Goal: Communication & Community: Answer question/provide support

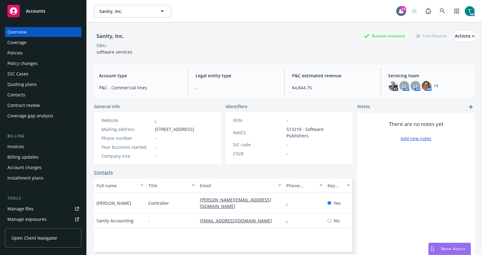
click at [442, 248] on div "Nova Assist" at bounding box center [454, 249] width 34 height 5
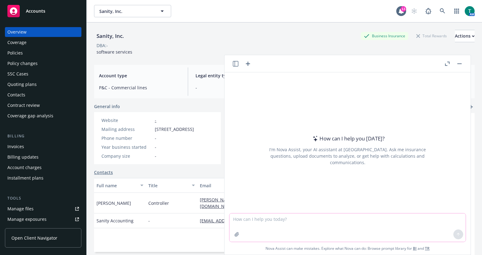
click at [305, 224] on textarea at bounding box center [348, 228] width 236 height 28
type textarea "refine email"
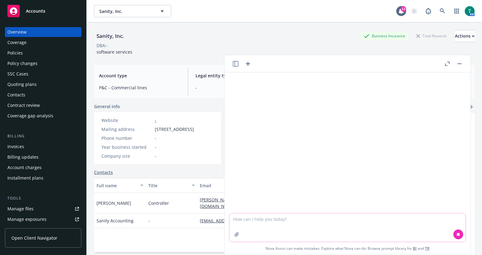
paste textarea "We only had estimated figures for the annual previously as the carrier only quo…"
type textarea "We only had estimated figures for the annual previously as the carrier only quo…"
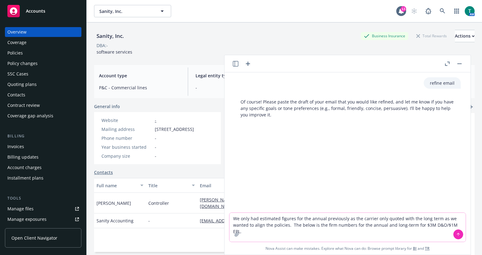
click at [457, 225] on textarea "We only had estimated figures for the annual previously as the carrier only quo…" at bounding box center [348, 227] width 236 height 29
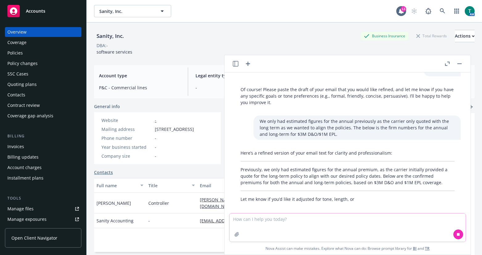
scroll to position [19, 0]
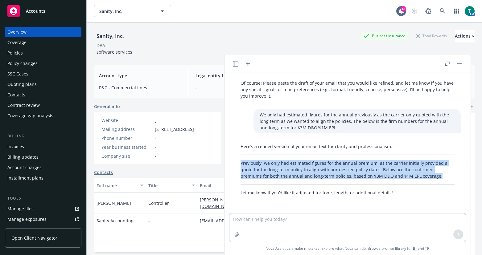
drag, startPoint x: 239, startPoint y: 163, endPoint x: 438, endPoint y: 176, distance: 199.1
click at [438, 176] on div "Here’s a refined version of your email text for clarity and professionalism: Pr…" at bounding box center [348, 170] width 226 height 58
copy p "Previously, we only had estimated figures for the annual premium, as the carrie…"
